Goal: Information Seeking & Learning: Learn about a topic

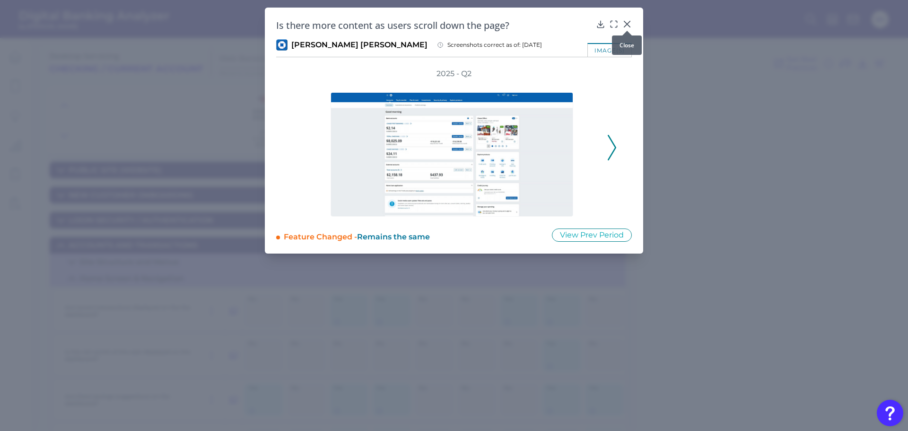
click at [627, 25] on icon at bounding box center [627, 24] width 6 height 6
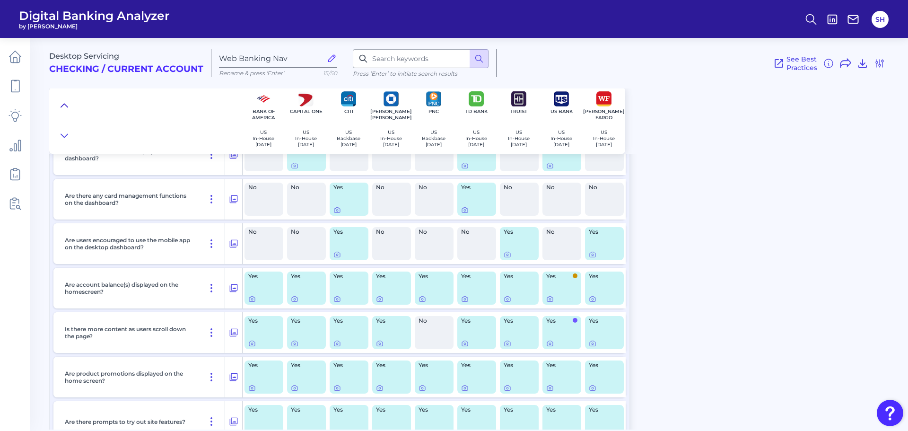
click at [64, 102] on icon at bounding box center [65, 105] width 8 height 9
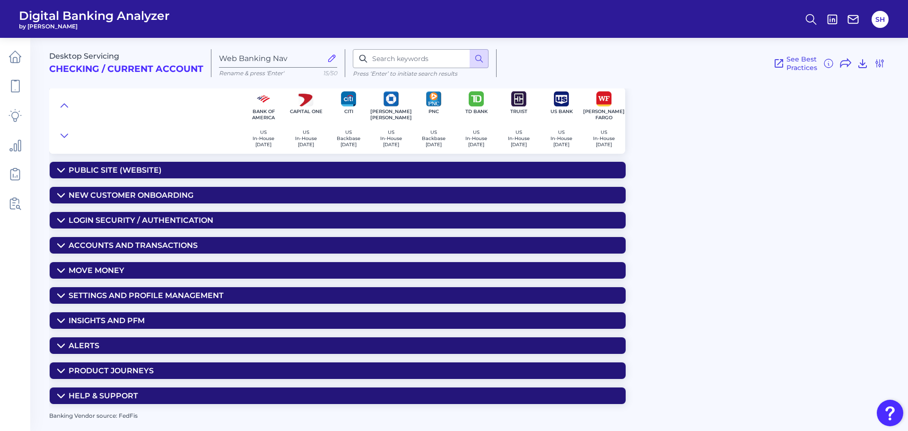
click at [134, 321] on div "Insights and PFM" at bounding box center [107, 320] width 76 height 9
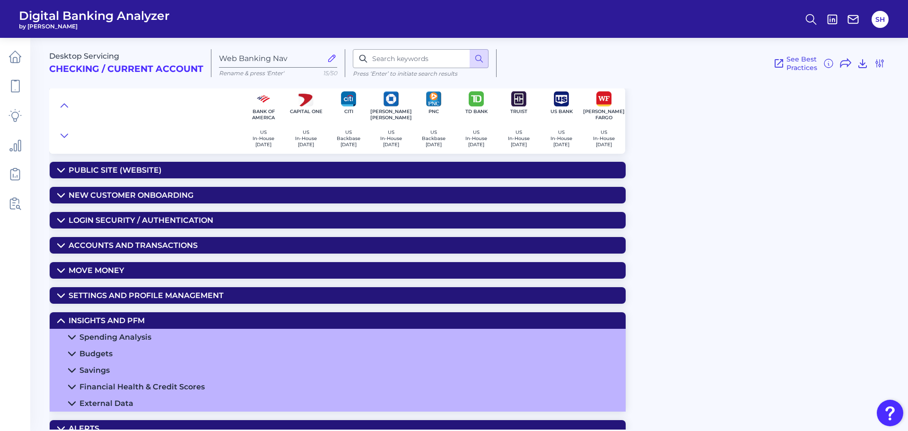
click at [128, 384] on div "Financial Health & Credit Scores" at bounding box center [141, 386] width 125 height 9
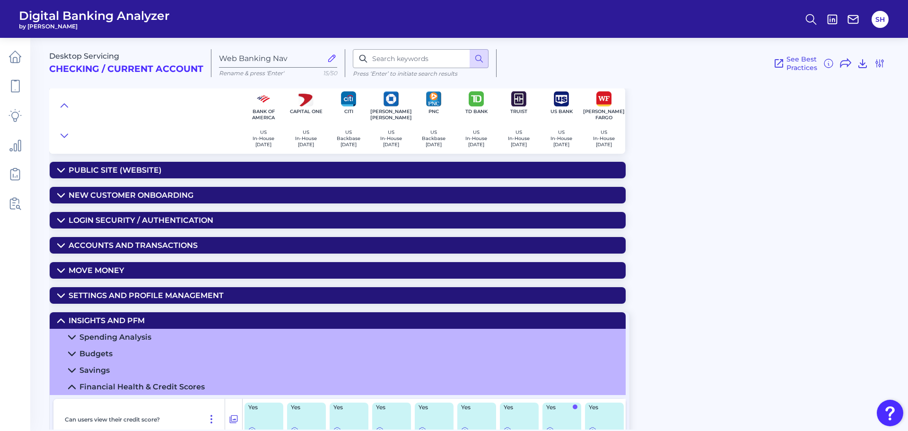
scroll to position [142, 0]
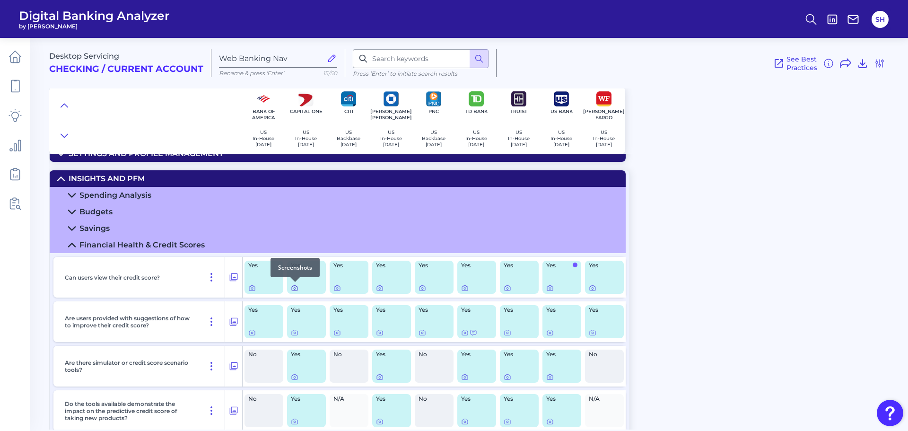
click at [293, 288] on icon at bounding box center [295, 288] width 8 height 8
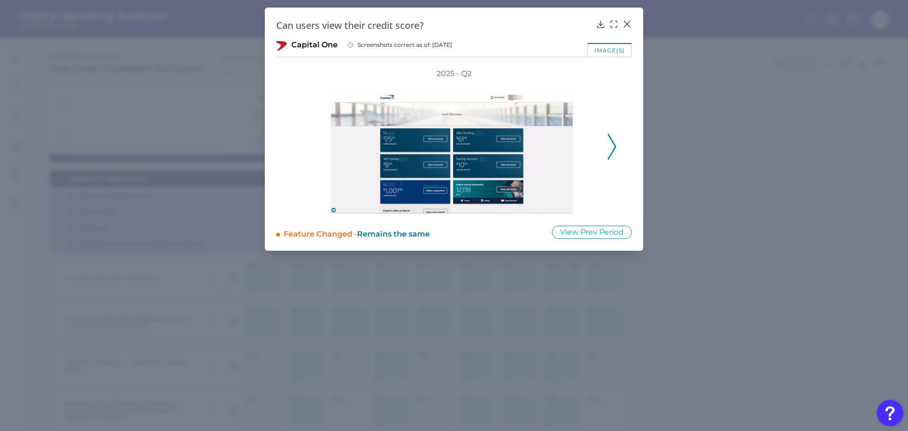
click at [613, 148] on icon at bounding box center [612, 147] width 9 height 26
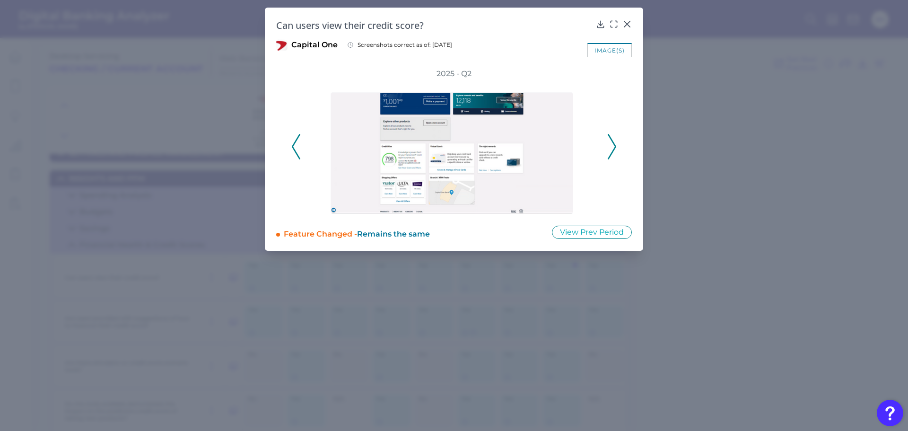
click at [291, 148] on button at bounding box center [295, 147] width 9 height 26
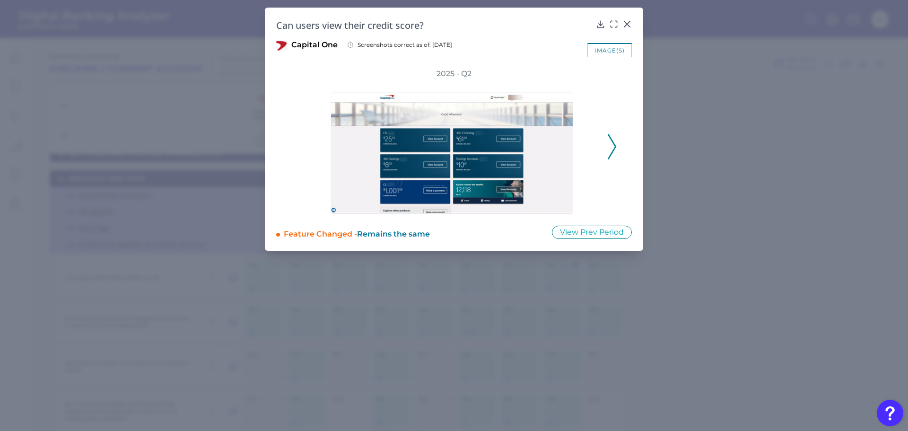
click at [612, 141] on polyline at bounding box center [611, 146] width 7 height 24
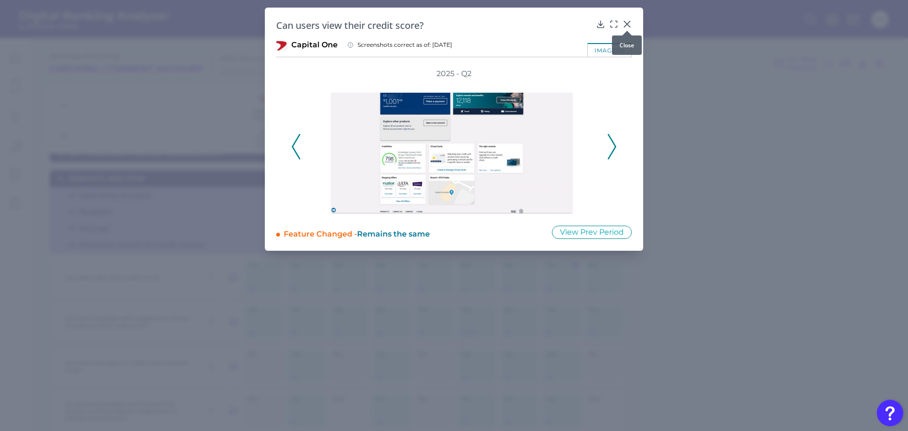
click at [628, 24] on icon at bounding box center [626, 23] width 9 height 9
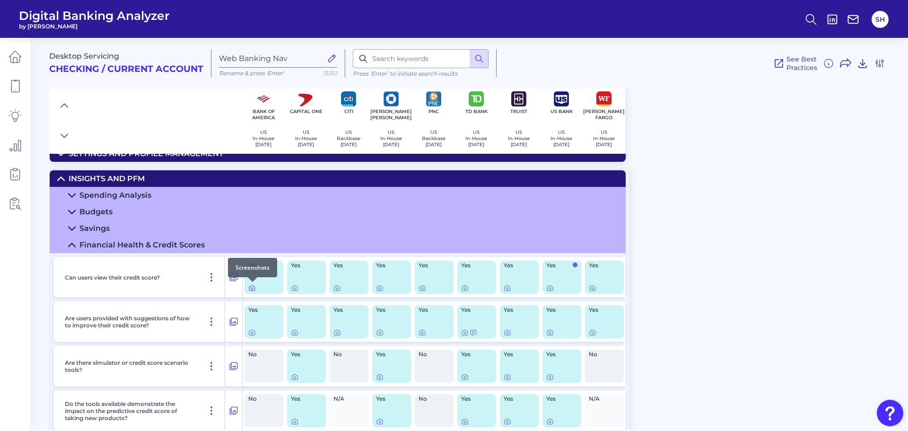
click at [249, 290] on icon at bounding box center [252, 288] width 6 height 5
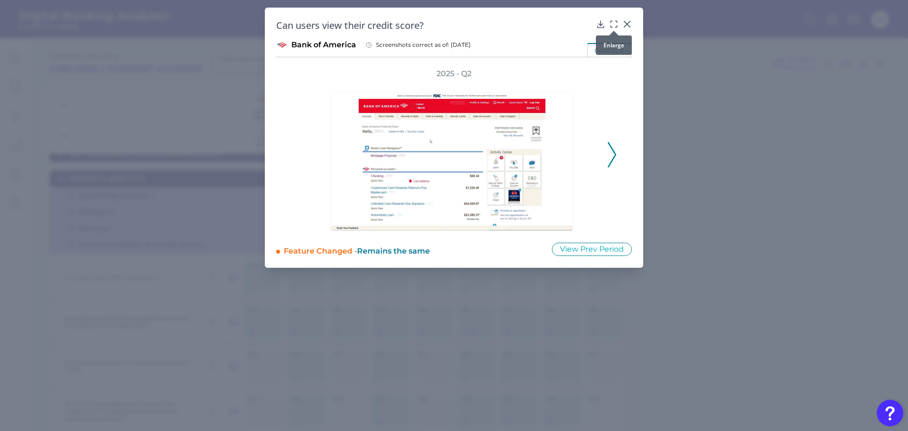
click at [611, 22] on icon at bounding box center [611, 21] width 1 height 1
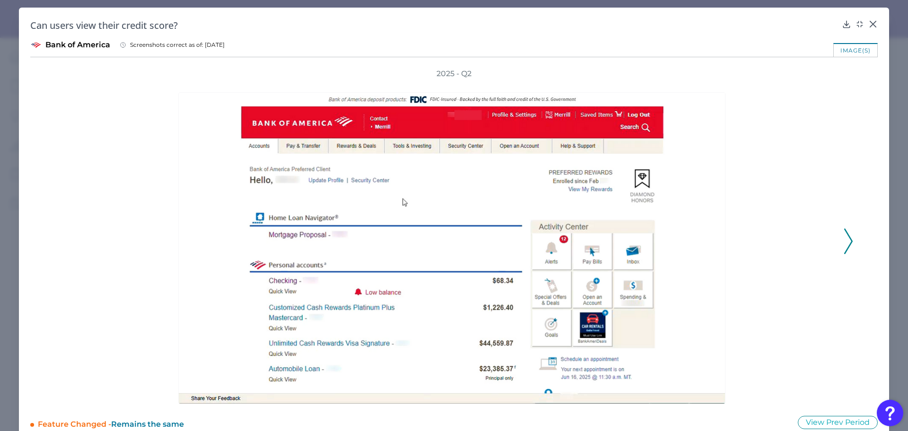
click at [836, 243] on div at bounding box center [454, 241] width 776 height 325
click at [844, 236] on icon at bounding box center [848, 241] width 9 height 26
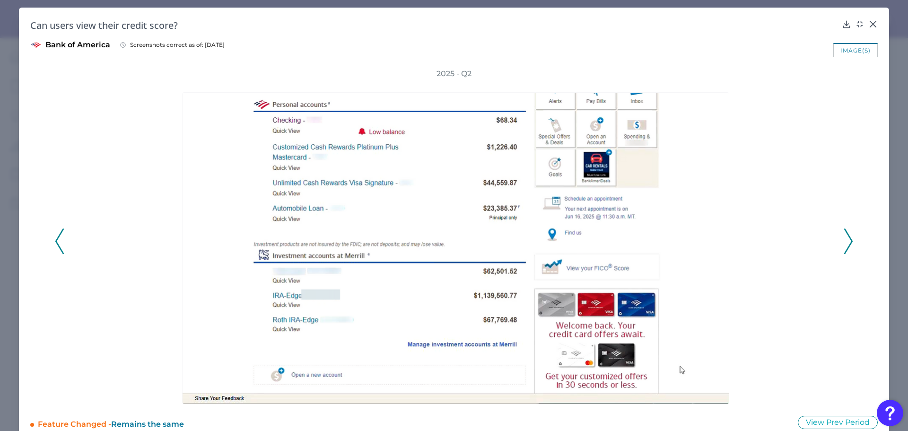
click at [844, 236] on icon at bounding box center [848, 241] width 9 height 26
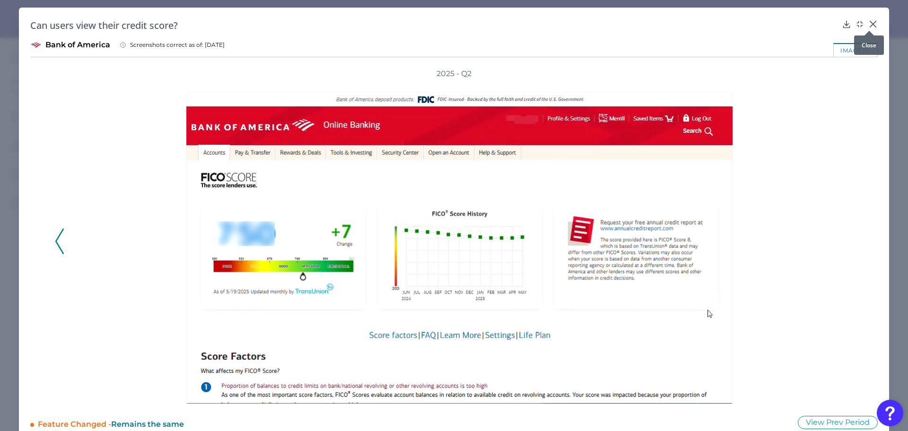
click at [870, 25] on icon at bounding box center [873, 24] width 6 height 6
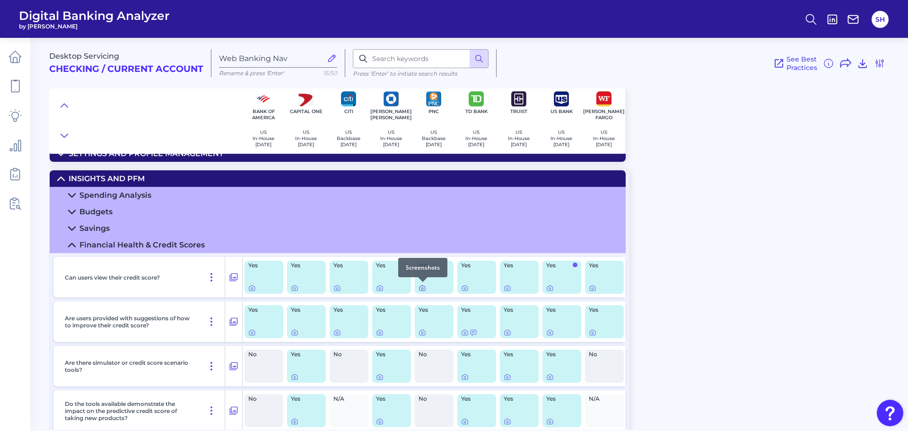
click at [425, 289] on icon at bounding box center [423, 288] width 8 height 8
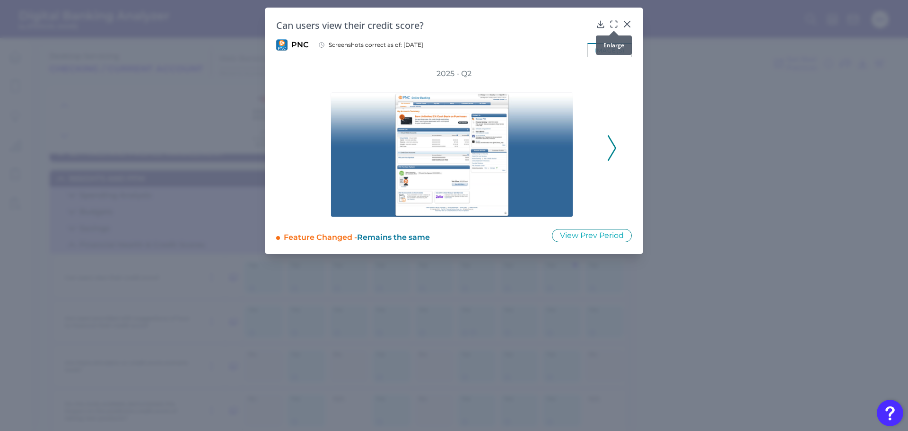
click at [615, 24] on icon at bounding box center [613, 23] width 9 height 9
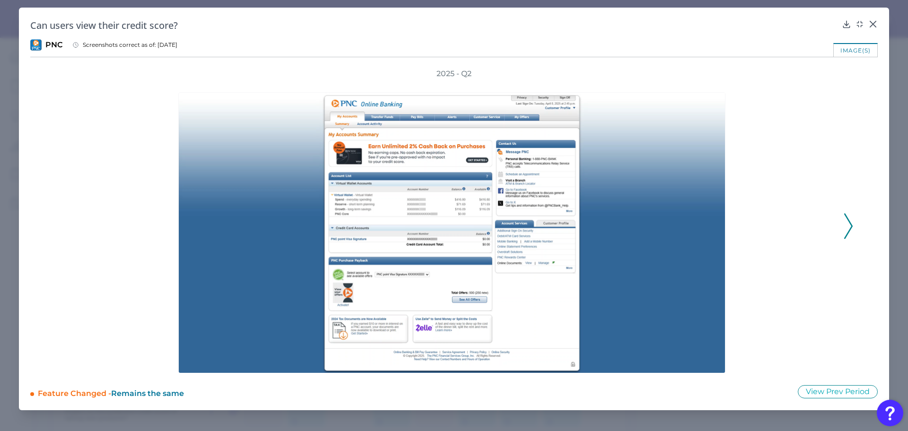
click at [850, 225] on icon at bounding box center [848, 226] width 9 height 26
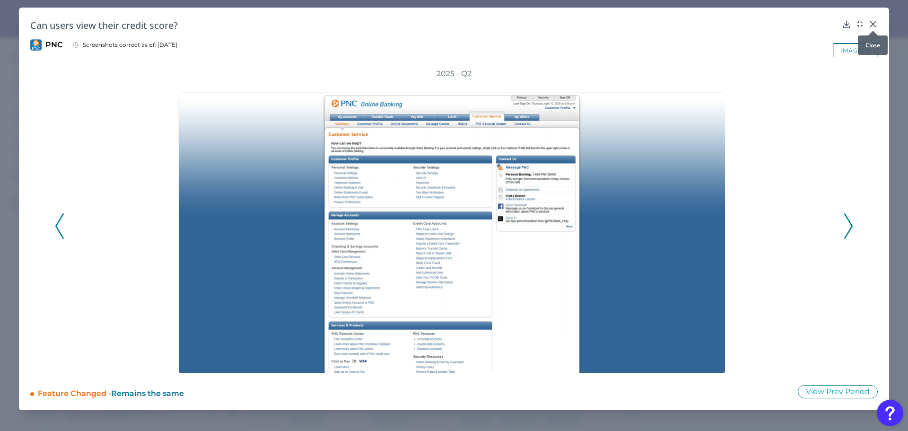
click at [872, 22] on icon at bounding box center [872, 23] width 9 height 9
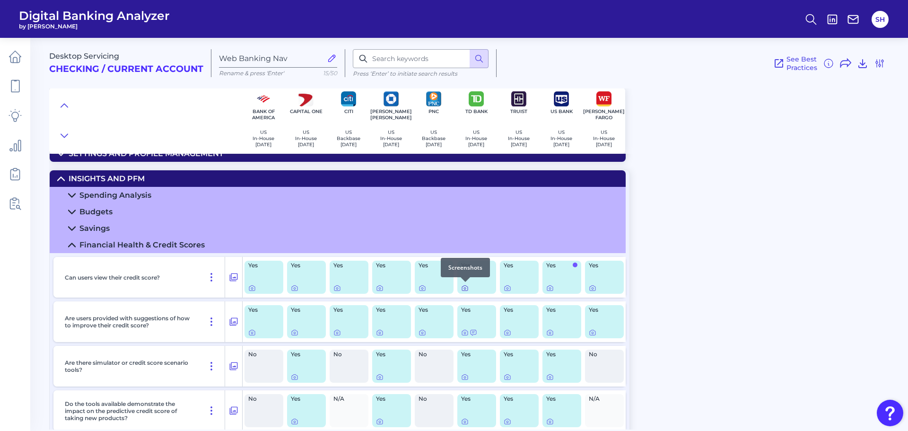
click at [463, 286] on div at bounding box center [465, 281] width 9 height 9
click at [463, 287] on icon at bounding box center [465, 288] width 8 height 8
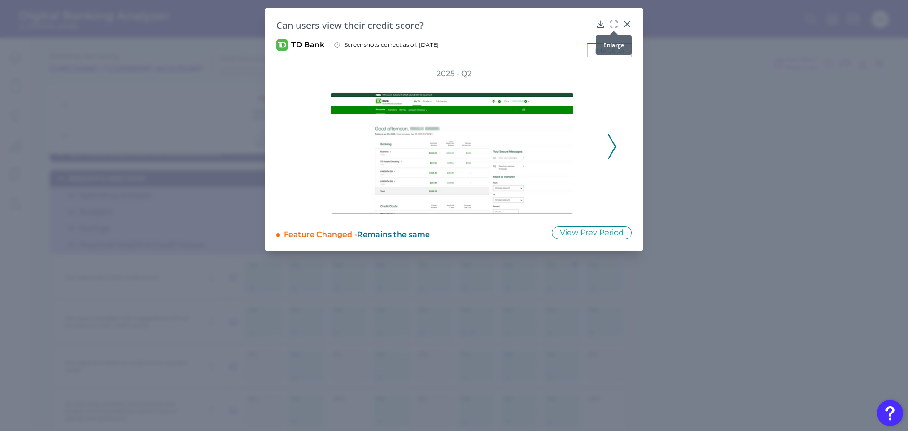
click at [611, 19] on icon at bounding box center [613, 23] width 9 height 9
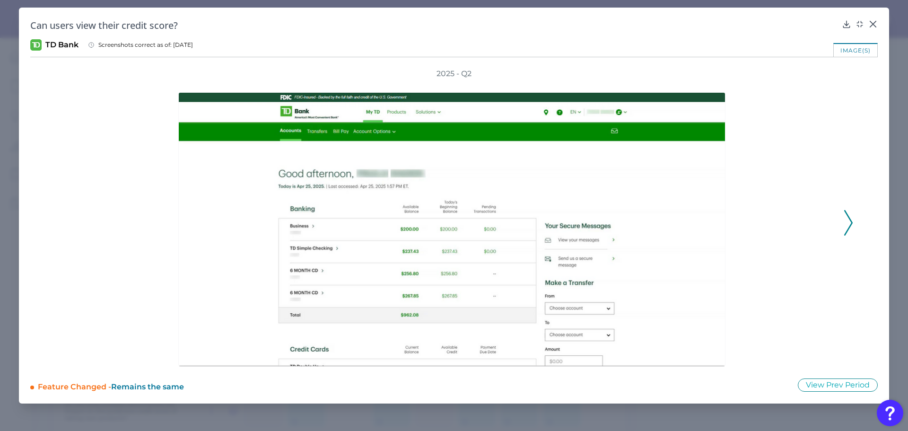
click at [848, 216] on polyline at bounding box center [848, 222] width 7 height 24
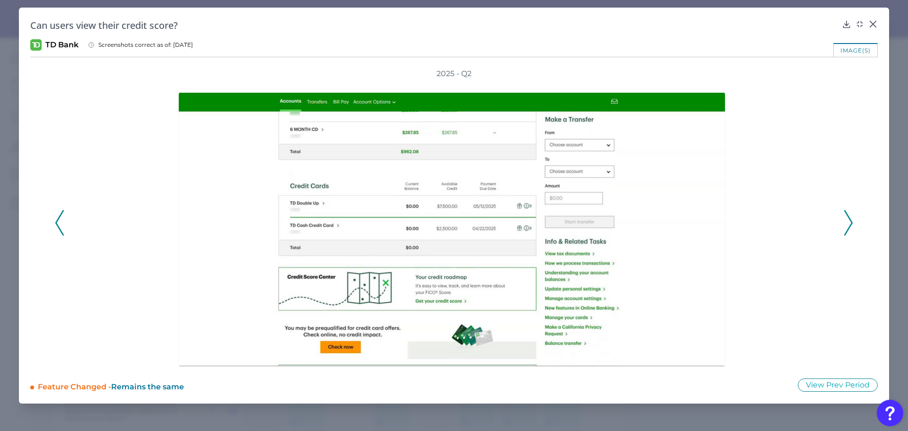
click at [848, 216] on polyline at bounding box center [848, 222] width 7 height 24
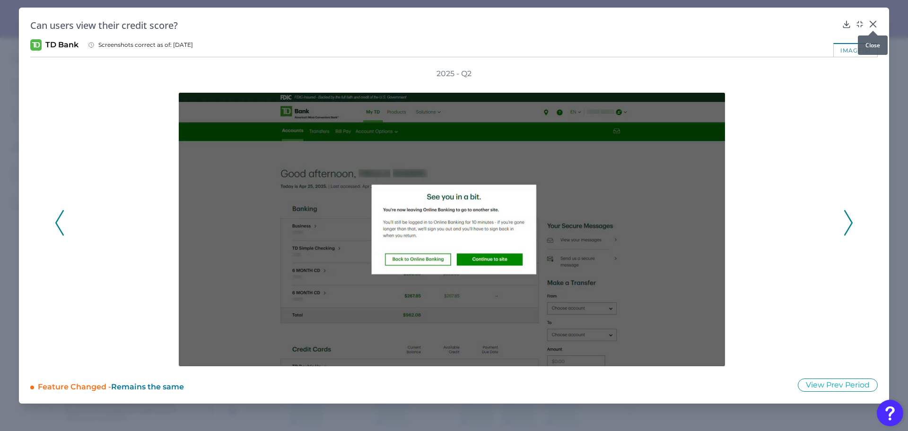
click at [870, 24] on icon at bounding box center [872, 23] width 9 height 9
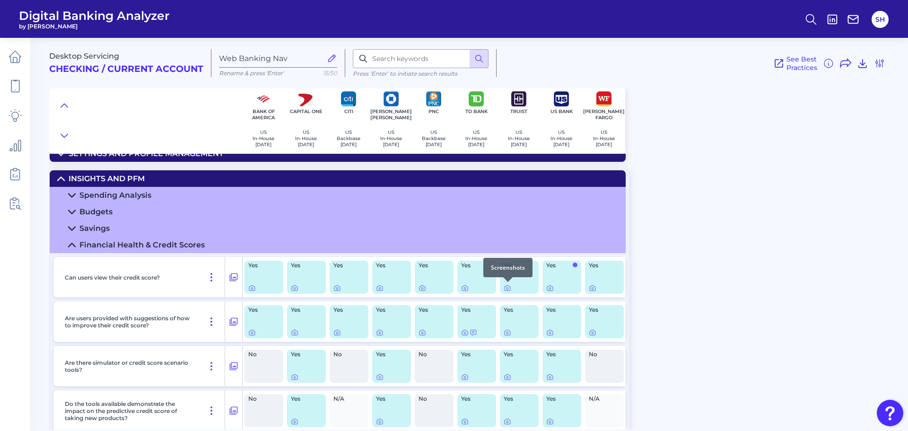
click at [507, 286] on div at bounding box center [507, 281] width 9 height 9
click at [506, 289] on icon at bounding box center [508, 288] width 8 height 8
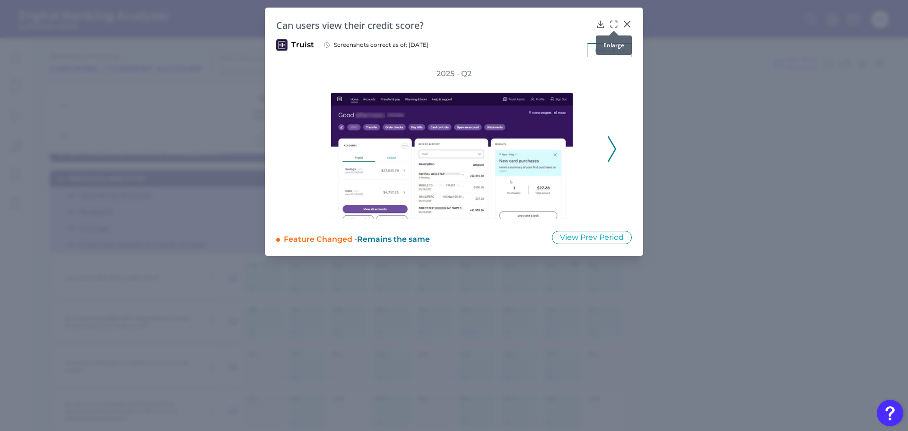
click at [614, 23] on icon at bounding box center [613, 23] width 9 height 9
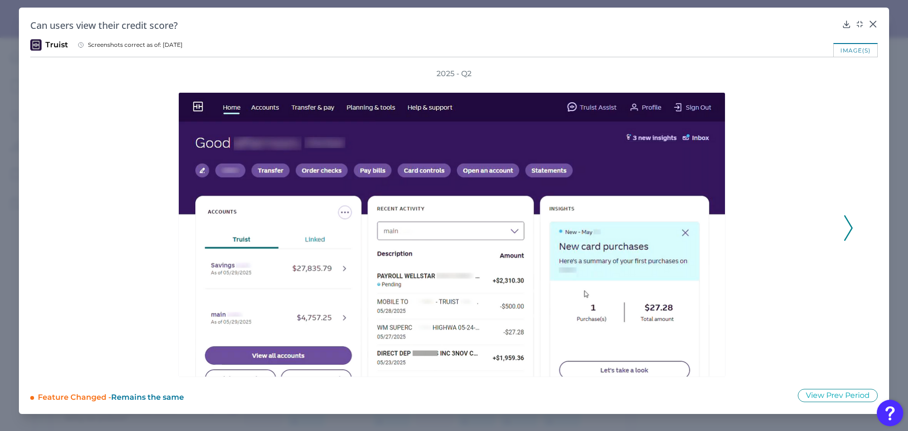
click at [851, 230] on polyline at bounding box center [848, 228] width 7 height 24
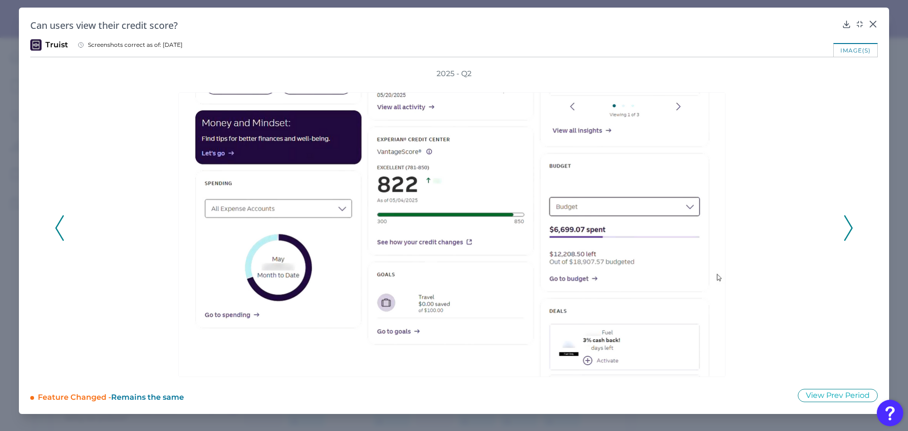
click at [61, 221] on icon at bounding box center [59, 228] width 9 height 26
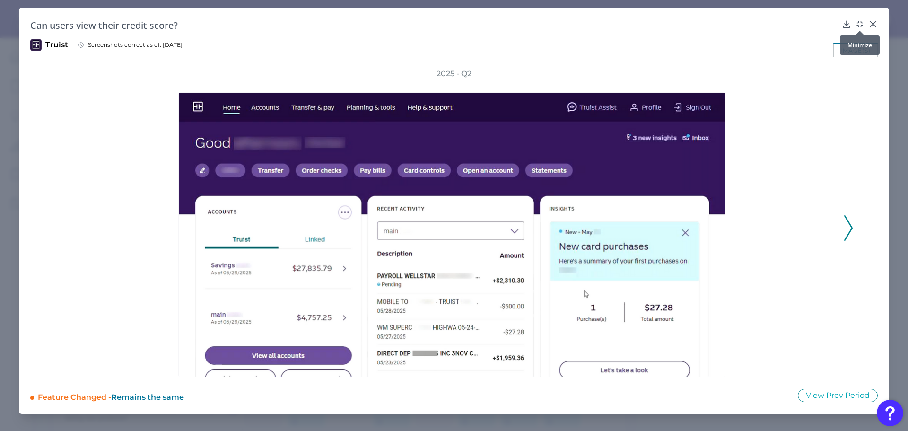
click at [857, 26] on body "Digital Banking Analyzer by Curinos SH Desktop Servicing Checking / Current Acc…" at bounding box center [454, 215] width 908 height 431
click at [859, 18] on div "Can users view their credit score? Truist Screenshots correct as of: [DATE] ima…" at bounding box center [454, 211] width 870 height 406
click at [860, 19] on icon at bounding box center [859, 23] width 9 height 9
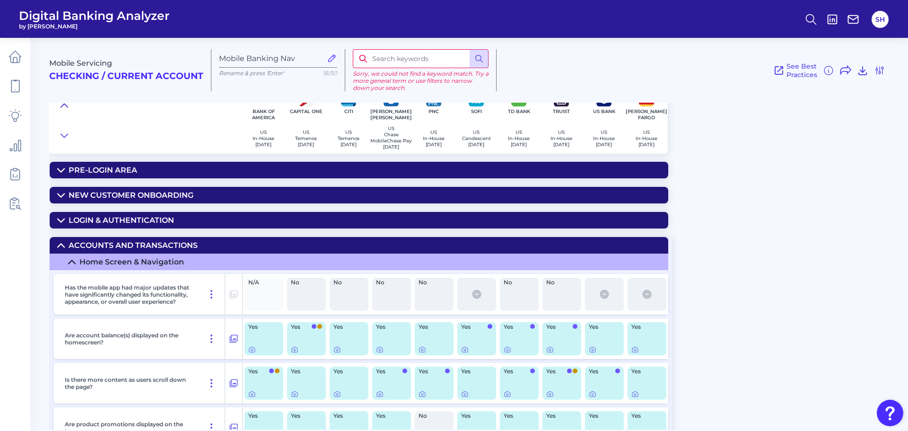
click at [65, 105] on icon at bounding box center [65, 105] width 8 height 9
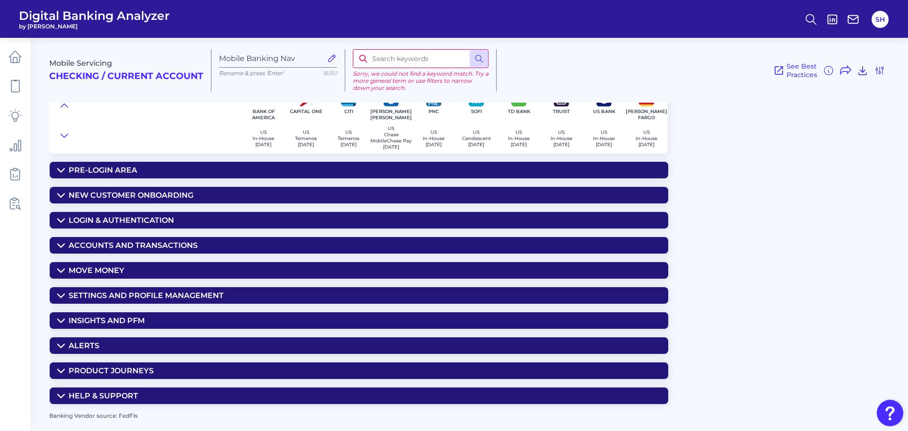
click at [133, 323] on div "Insights and PFM" at bounding box center [107, 320] width 76 height 9
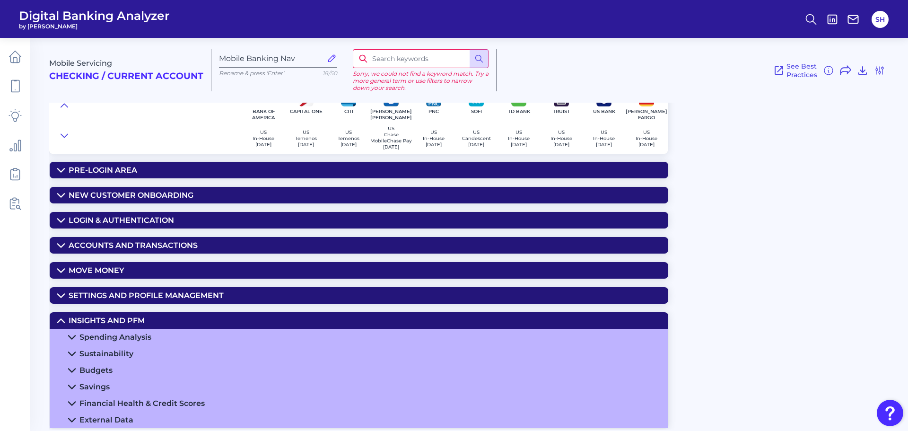
scroll to position [47, 0]
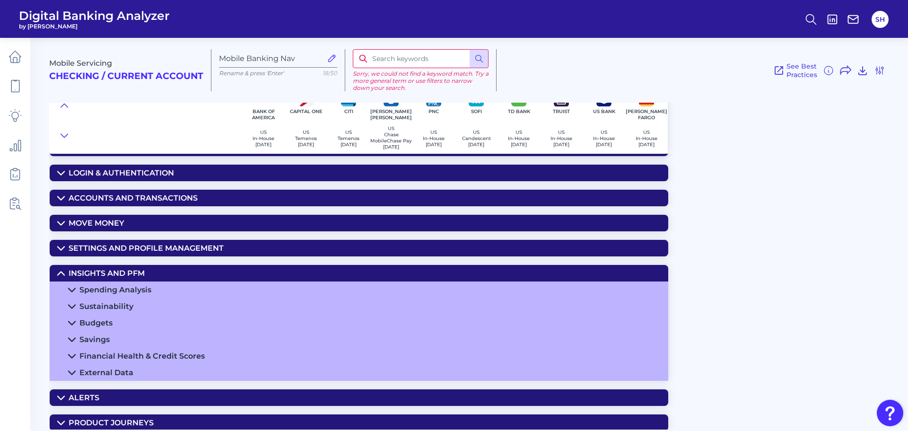
click at [180, 360] on div "Financial Health & Credit Scores" at bounding box center [141, 355] width 125 height 9
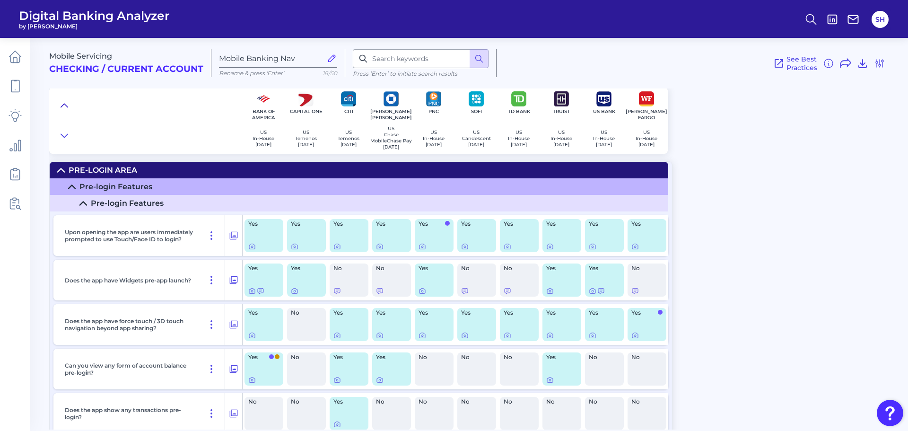
click at [64, 105] on icon at bounding box center [65, 105] width 8 height 9
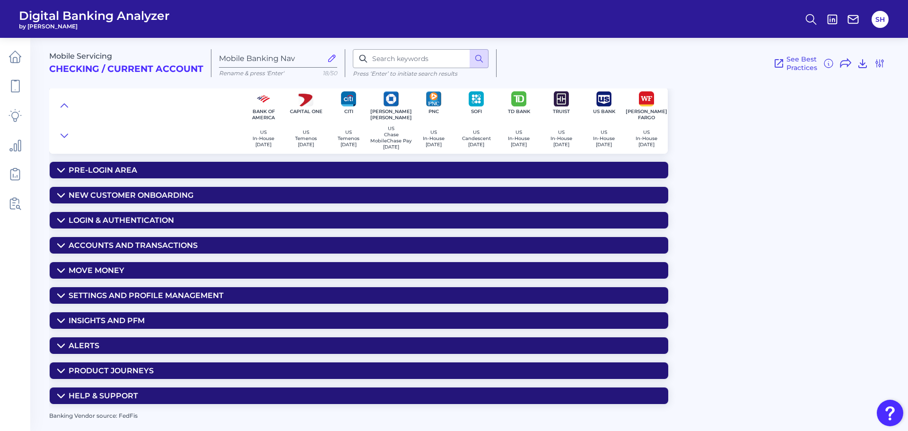
click at [114, 325] on div "Insights and PFM" at bounding box center [107, 320] width 76 height 9
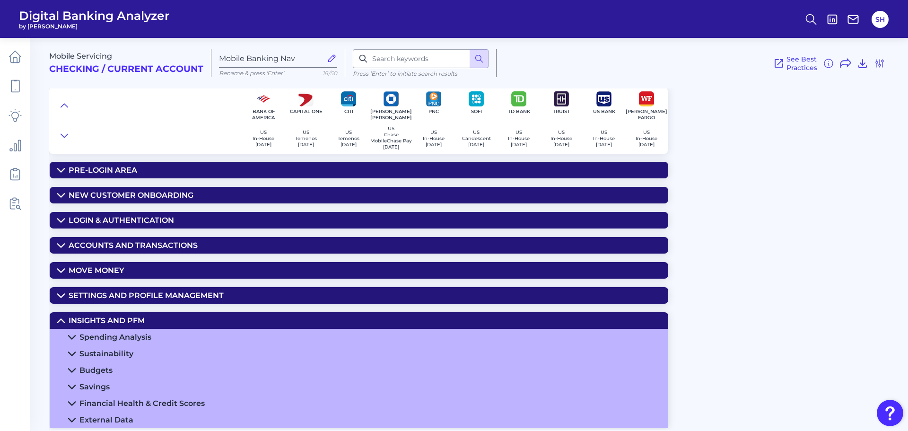
scroll to position [95, 0]
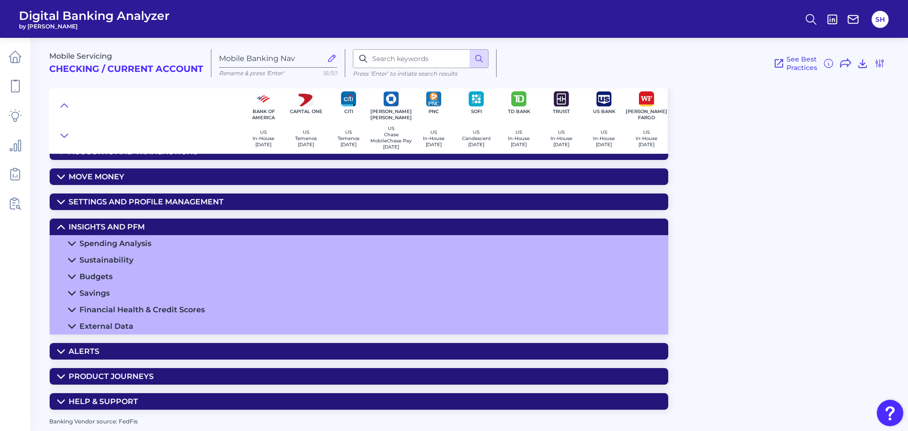
click at [181, 312] on div "Financial Health & Credit Scores" at bounding box center [141, 309] width 125 height 9
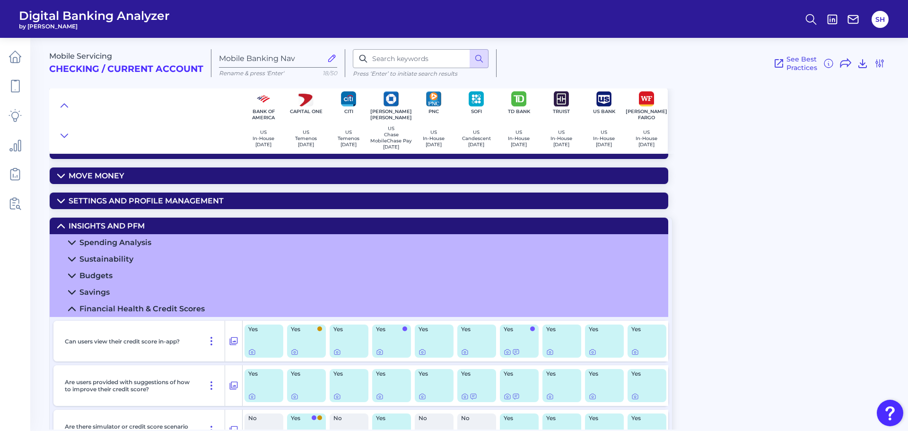
scroll to position [142, 0]
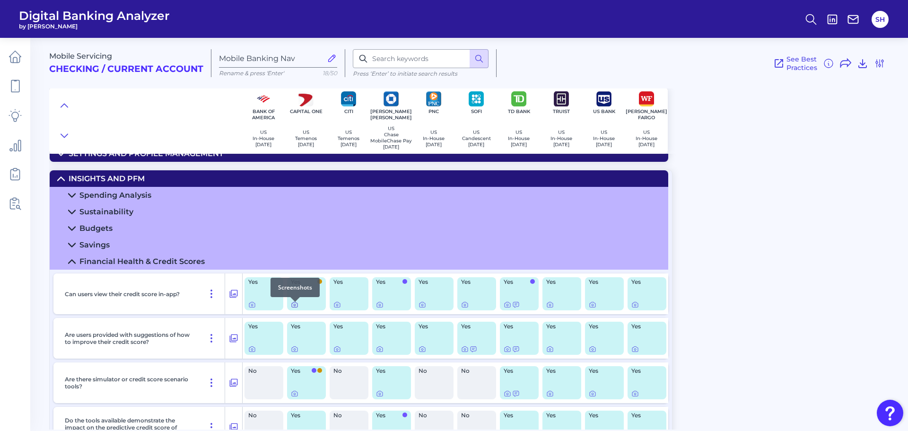
click at [295, 307] on icon at bounding box center [295, 305] width 8 height 8
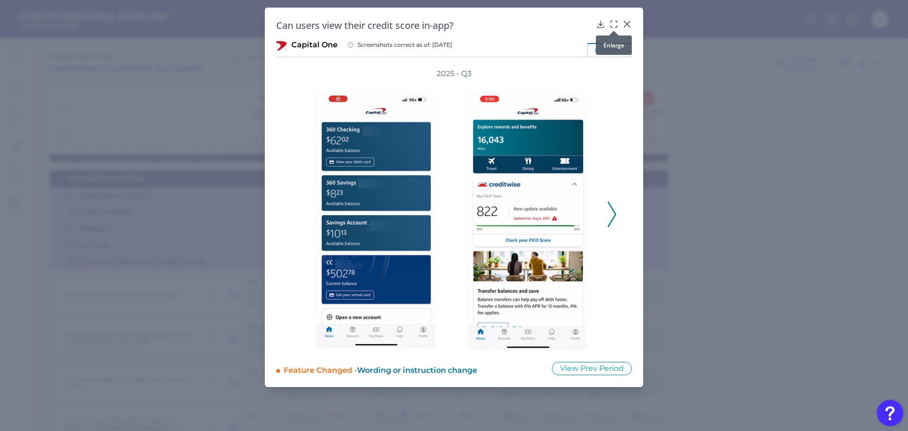
click at [614, 25] on icon at bounding box center [613, 23] width 9 height 9
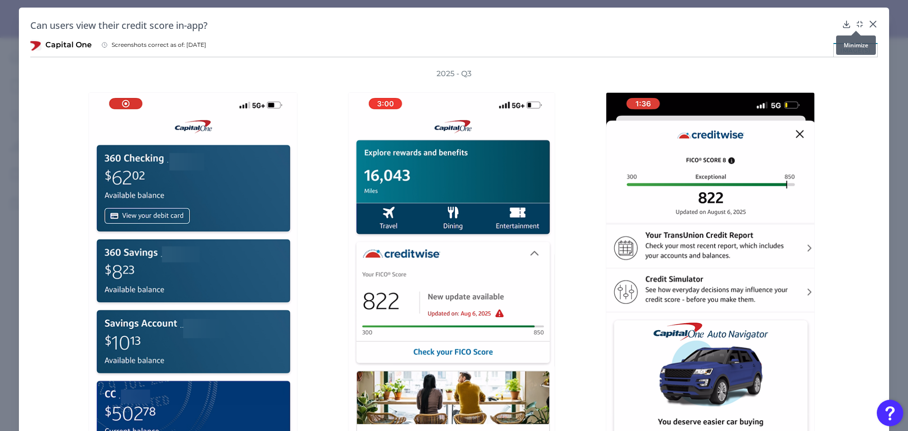
click at [855, 20] on icon at bounding box center [859, 23] width 9 height 9
